Goal: Information Seeking & Learning: Learn about a topic

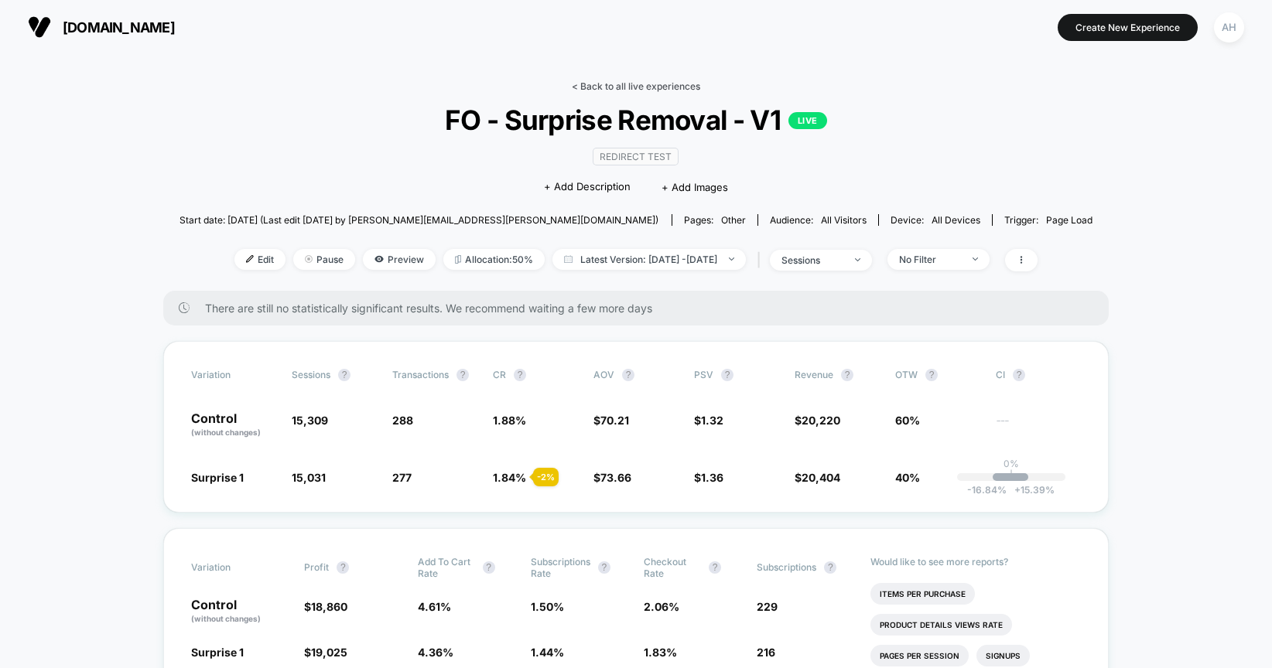
click at [631, 80] on link "< Back to all live experiences" at bounding box center [636, 86] width 128 height 12
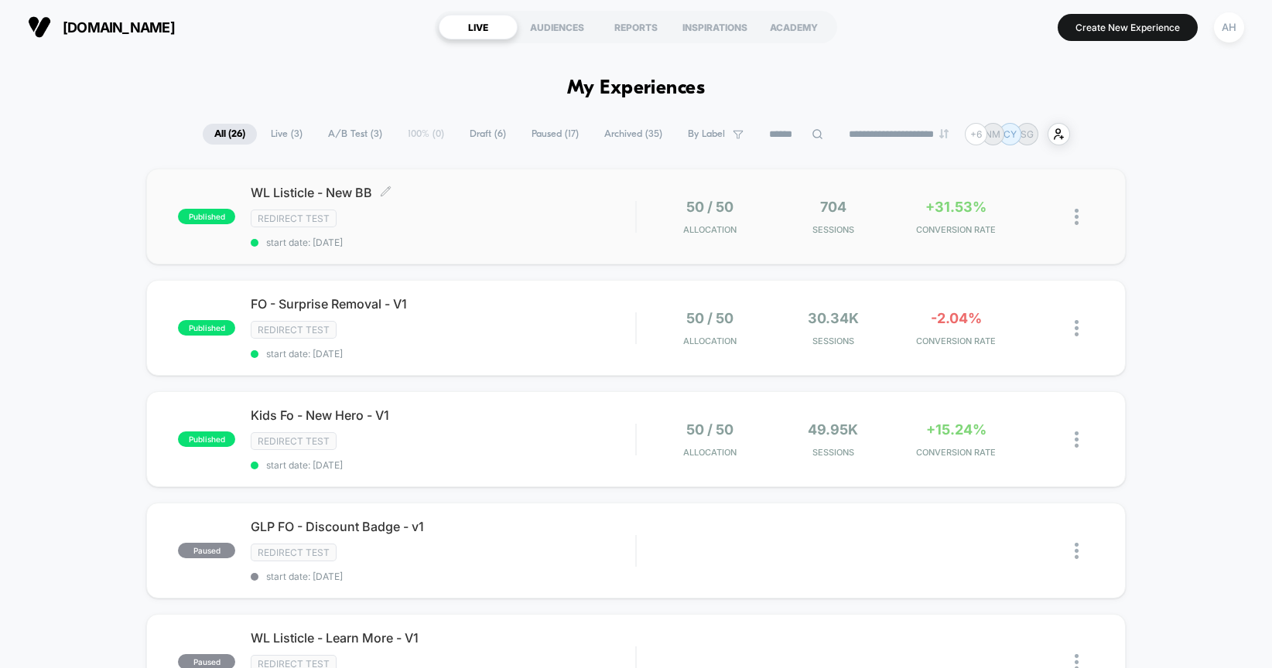
click at [551, 219] on div "Redirect Test" at bounding box center [443, 219] width 384 height 18
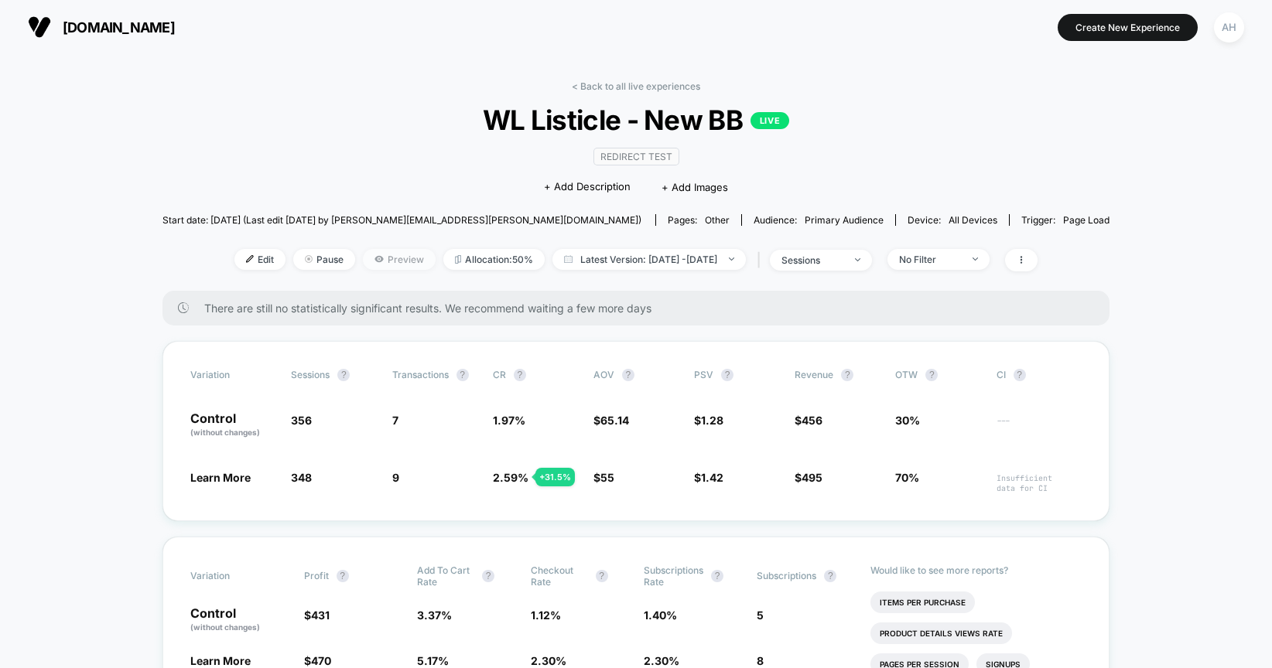
click at [381, 262] on span "Preview" at bounding box center [399, 259] width 73 height 21
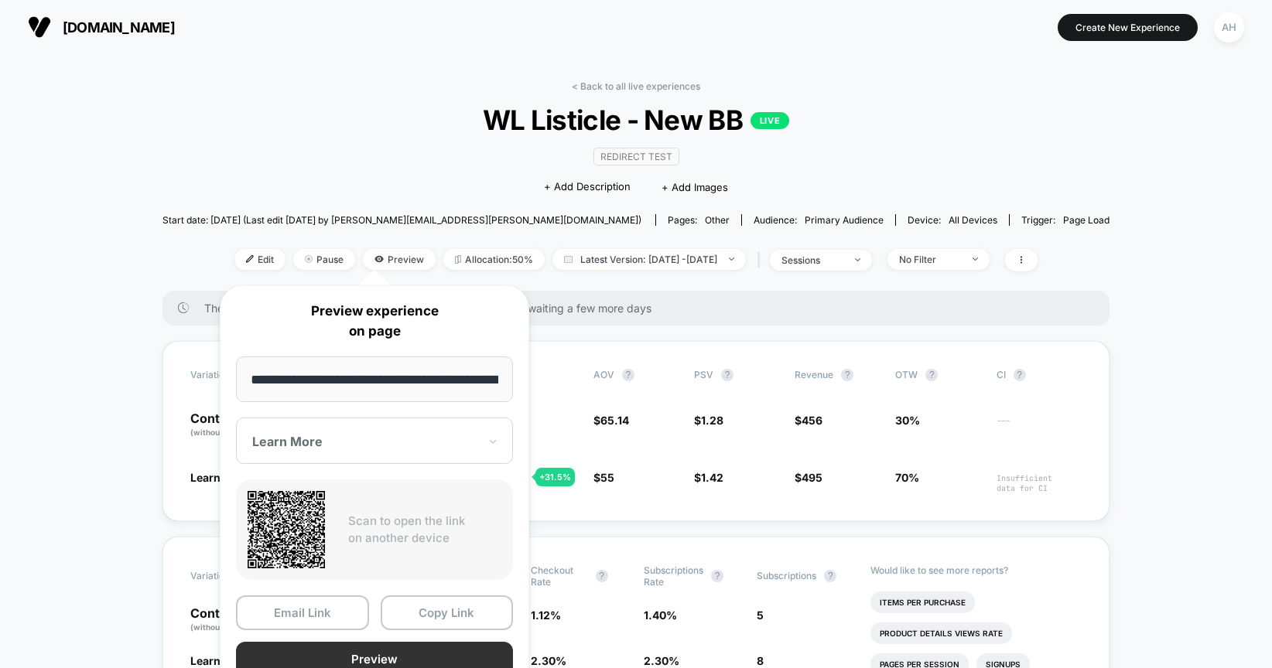
click at [377, 657] on button "Preview" at bounding box center [374, 659] width 277 height 35
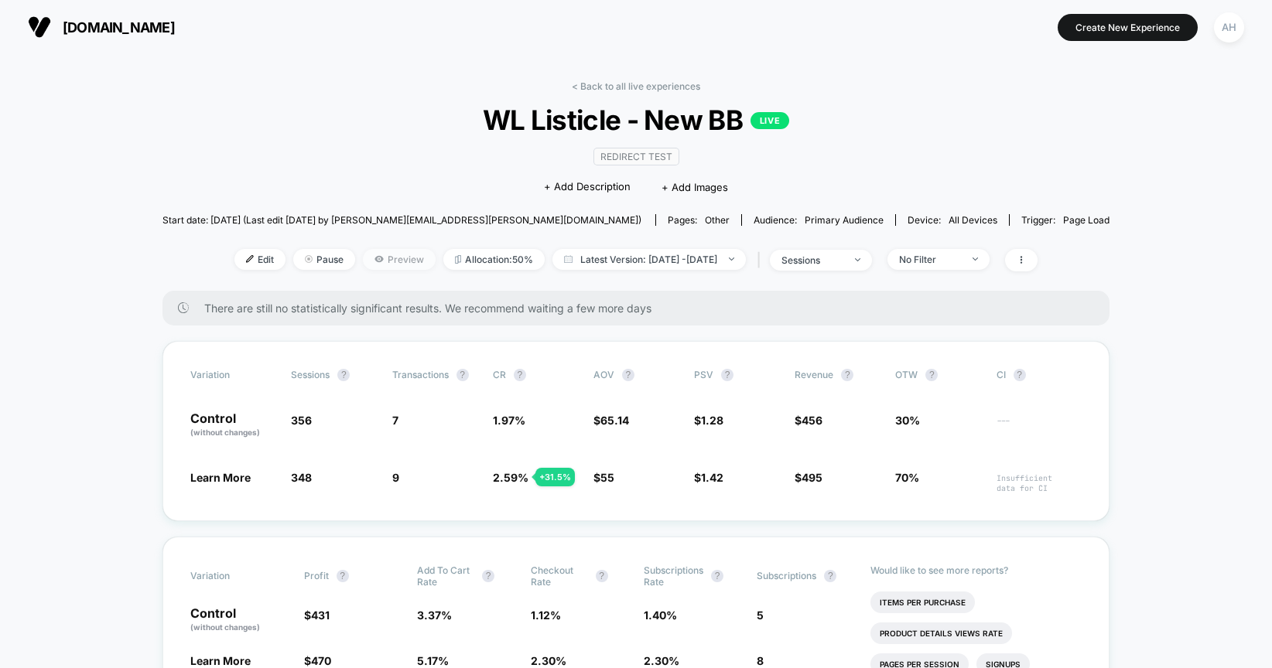
click at [384, 258] on span "Preview" at bounding box center [399, 259] width 73 height 21
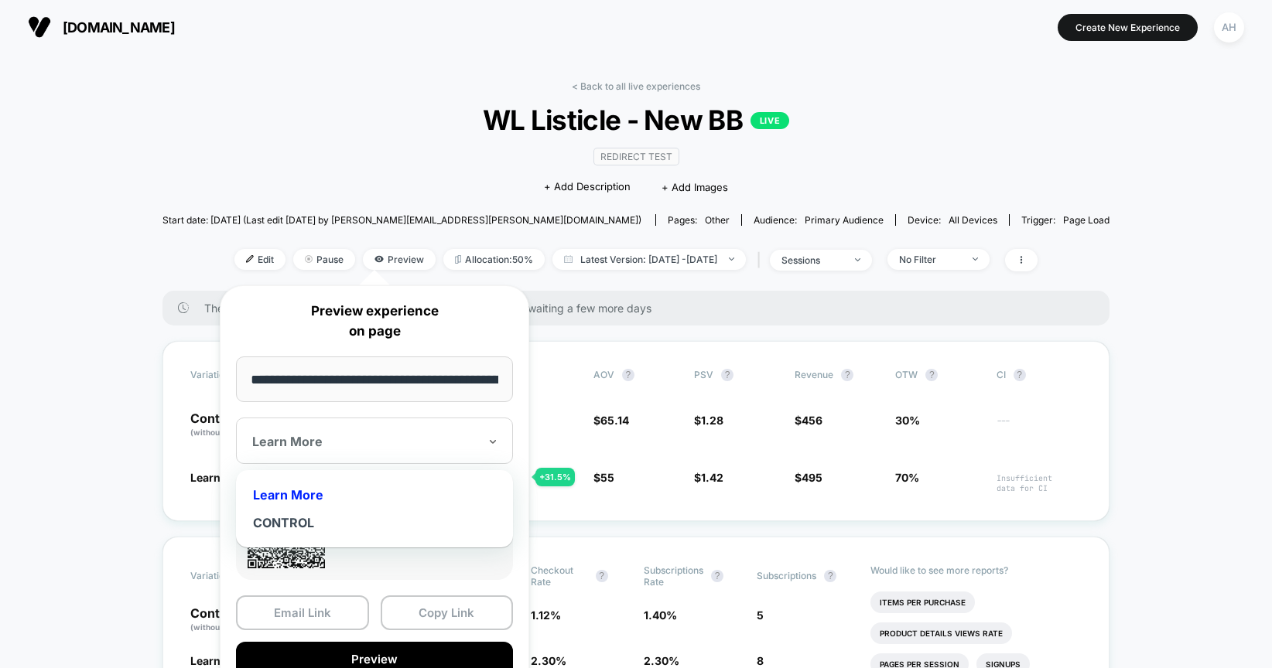
click at [371, 452] on div "Learn More" at bounding box center [374, 441] width 277 height 46
click at [287, 525] on div "CONTROL" at bounding box center [374, 523] width 261 height 28
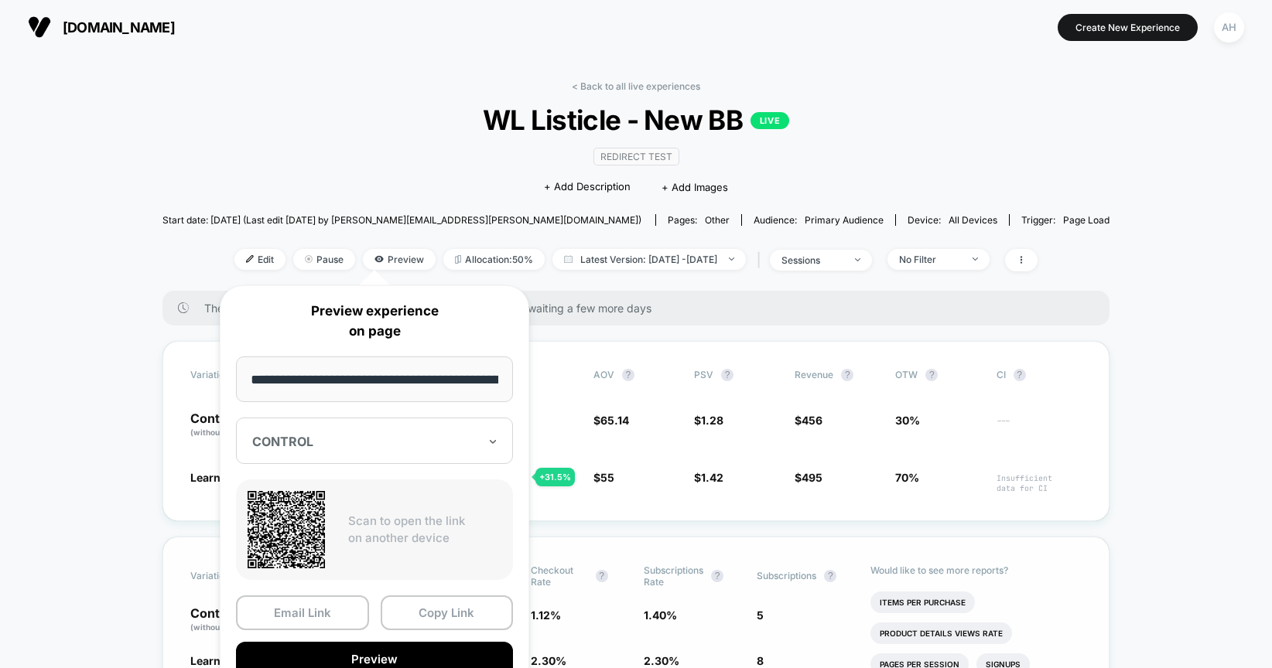
click at [368, 642] on button "Preview" at bounding box center [374, 659] width 277 height 35
